Goal: Information Seeking & Learning: Learn about a topic

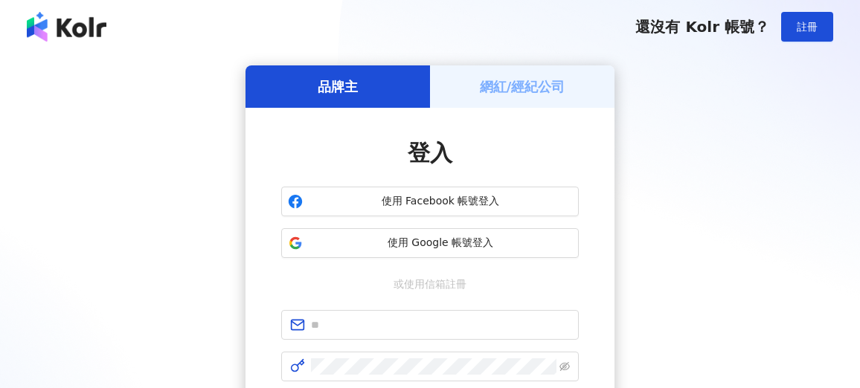
click at [368, 327] on input "text" at bounding box center [440, 325] width 259 height 16
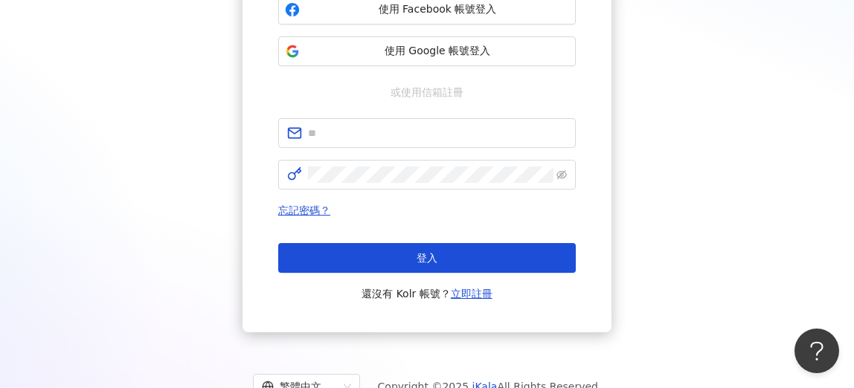
click at [368, 327] on div "品牌主 網紅/經紀公司 登入 使用 Facebook 帳號登入 使用 Google 帳號登入 或使用信箱註冊 忘記密碼？ 登入 還沒有 Kolr 帳號？ 立即…" at bounding box center [427, 103] width 854 height 483
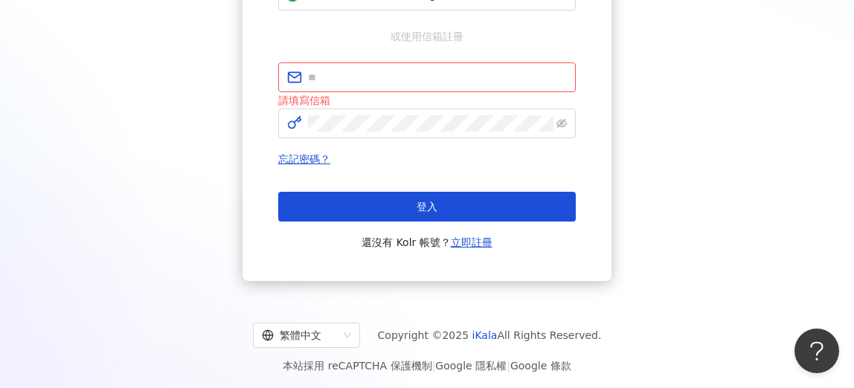
scroll to position [252, 0]
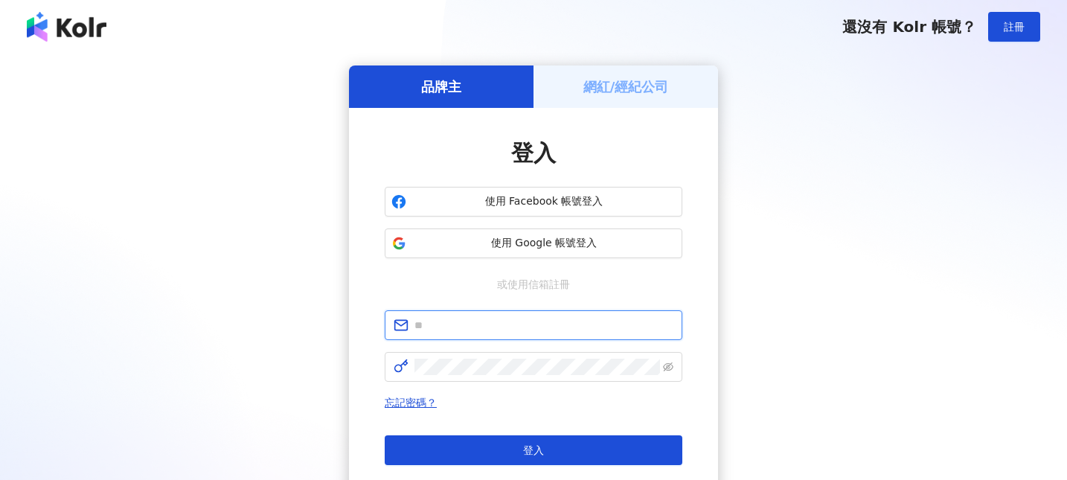
click at [458, 330] on input "text" at bounding box center [544, 325] width 259 height 16
type input "**********"
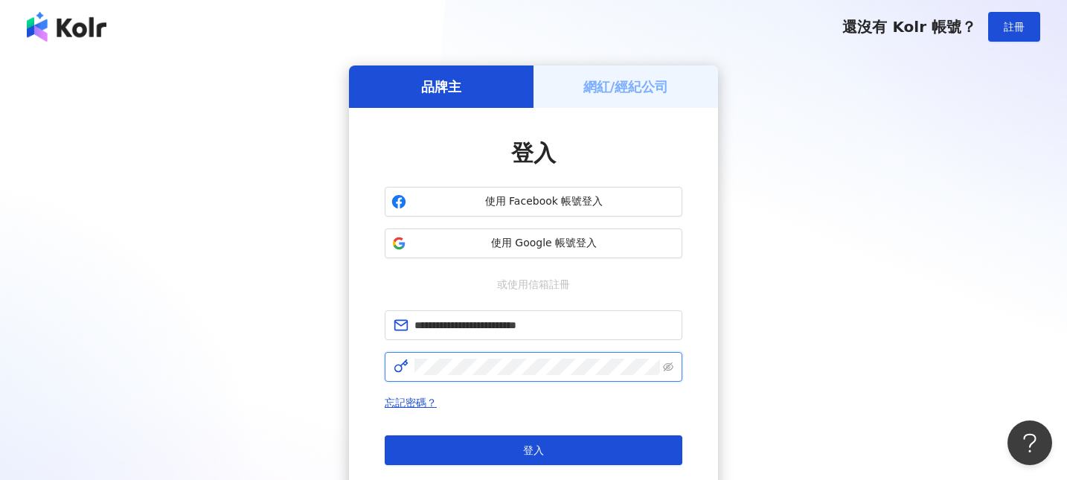
click button "登入" at bounding box center [534, 450] width 298 height 30
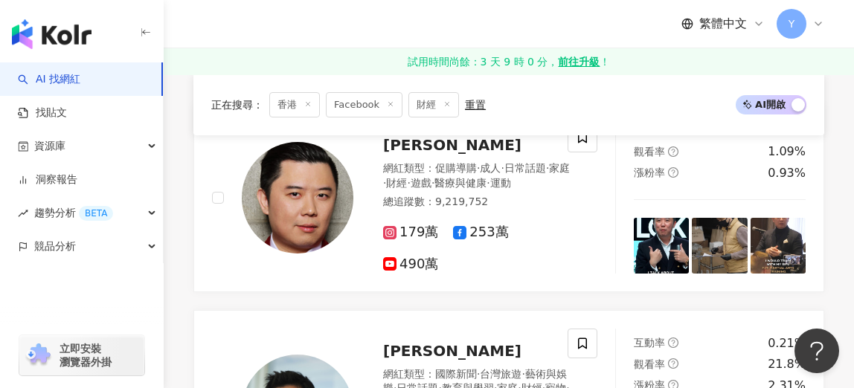
scroll to position [554, 0]
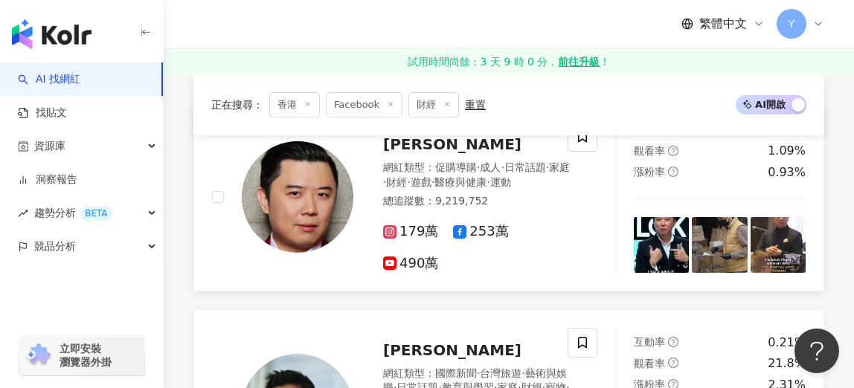
click at [406, 145] on span "[PERSON_NAME]" at bounding box center [452, 144] width 138 height 18
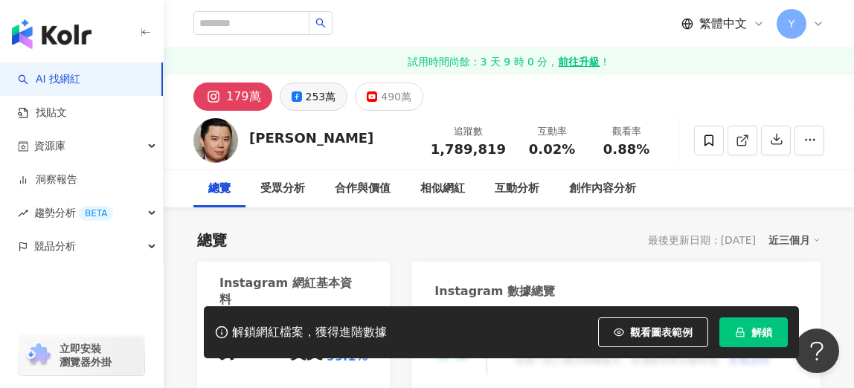
click at [311, 92] on div "253萬" at bounding box center [321, 96] width 31 height 21
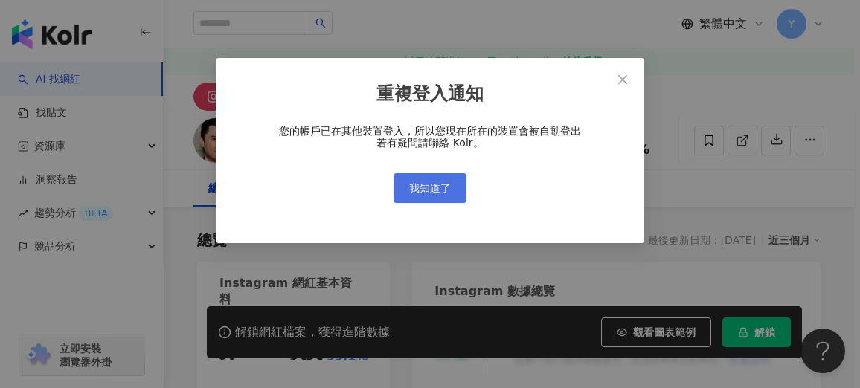
click at [423, 184] on span "我知道了" at bounding box center [430, 188] width 42 height 12
